Goal: Find specific page/section: Find specific page/section

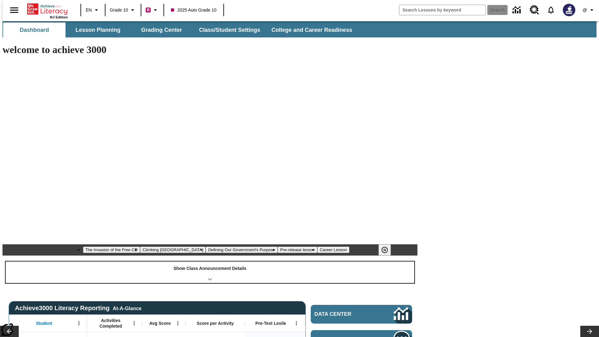
click at [210, 261] on div "Show Class Announcement Details" at bounding box center [210, 272] width 409 height 22
